Goal: Task Accomplishment & Management: Manage account settings

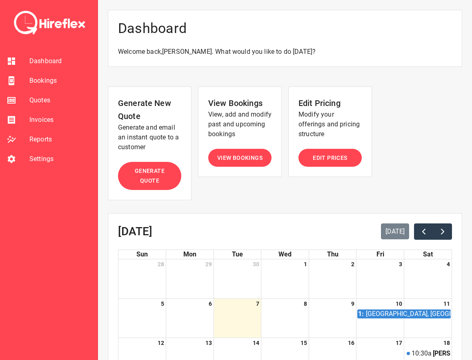
click at [240, 162] on span "View Bookings" at bounding box center [239, 158] width 45 height 10
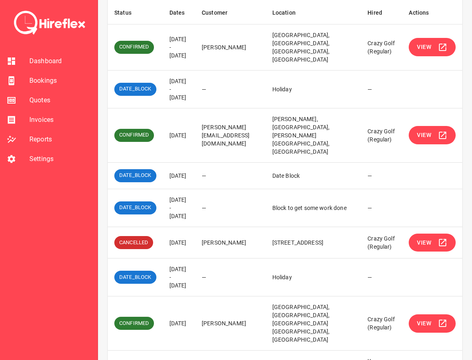
scroll to position [84, 0]
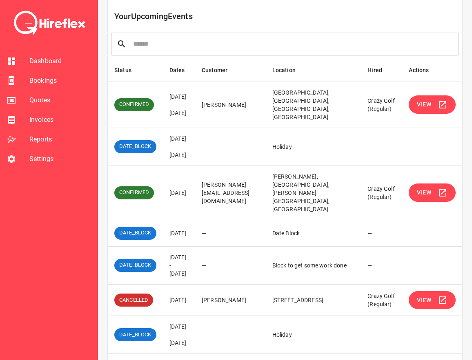
click at [428, 107] on span "View" at bounding box center [424, 105] width 14 height 10
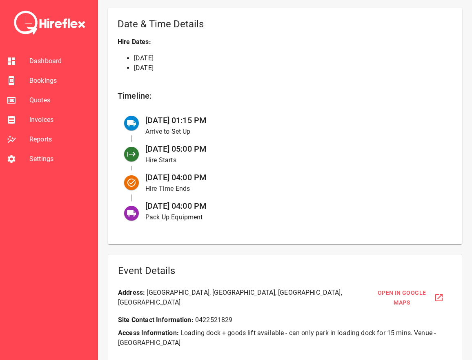
scroll to position [338, 0]
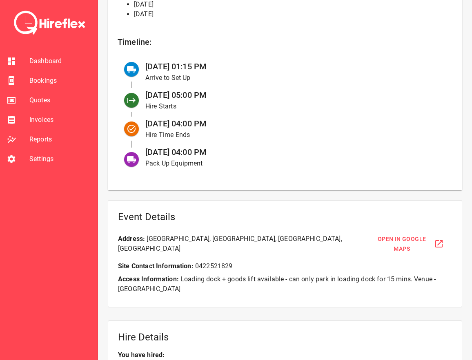
drag, startPoint x: 182, startPoint y: 153, endPoint x: 249, endPoint y: 153, distance: 66.9
click at [249, 153] on div "[DATE] 04:00 PM Pack Up Equipment" at bounding box center [292, 157] width 307 height 29
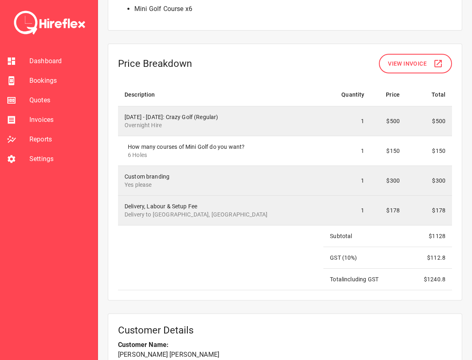
scroll to position [736, 0]
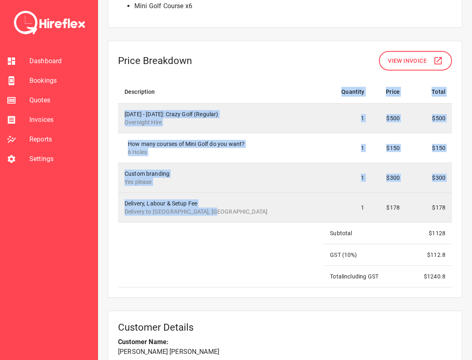
drag, startPoint x: 262, startPoint y: 202, endPoint x: 142, endPoint y: 93, distance: 162.0
click at [142, 104] on tbody "[DATE] - [DATE]: Crazy Golf (Regular) Overnight Hire 1 $500 $500 How many cours…" at bounding box center [285, 196] width 334 height 184
click at [128, 104] on td "[DATE] - [DATE]: Crazy Golf (Regular) Overnight Hire" at bounding box center [220, 119] width 205 height 30
drag, startPoint x: 122, startPoint y: 80, endPoint x: 215, endPoint y: 210, distance: 159.7
click at [215, 210] on table "Description Quantity Price Total [DATE] - [DATE]: Crazy Golf (Regular) Overnigh…" at bounding box center [285, 183] width 334 height 207
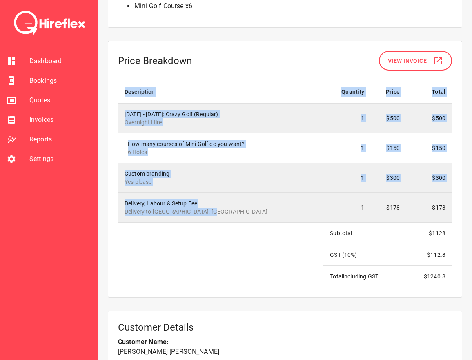
click at [215, 210] on td "Delivery, Labour & Setup Fee Delivery to [GEOGRAPHIC_DATA], [GEOGRAPHIC_DATA]" at bounding box center [220, 208] width 205 height 30
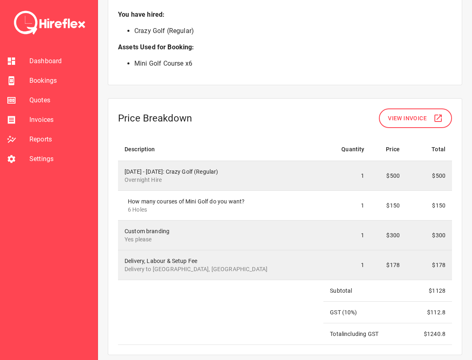
scroll to position [808, 0]
